Goal: Transaction & Acquisition: Purchase product/service

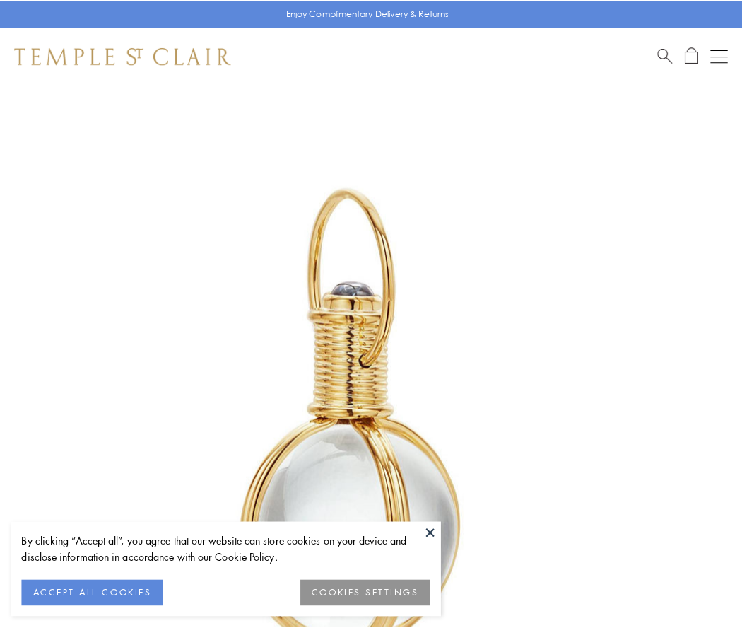
scroll to position [369, 0]
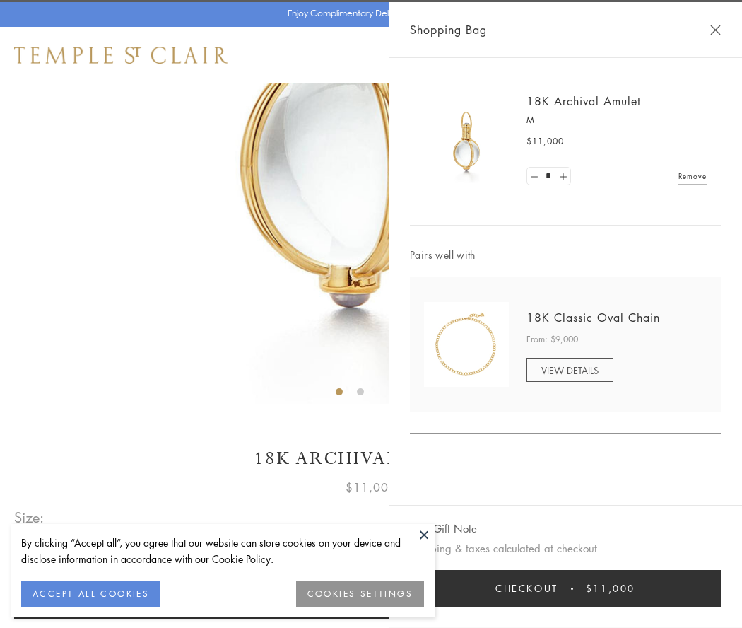
click at [565, 588] on button "Checkout $11,000" at bounding box center [565, 588] width 311 height 37
